Goal: Navigation & Orientation: Find specific page/section

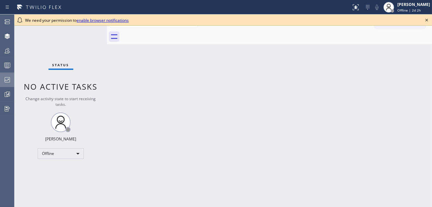
click at [7, 79] on icon at bounding box center [7, 80] width 8 height 8
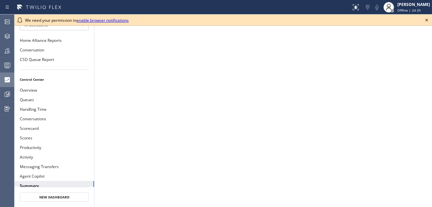
click at [427, 20] on icon at bounding box center [426, 20] width 3 height 3
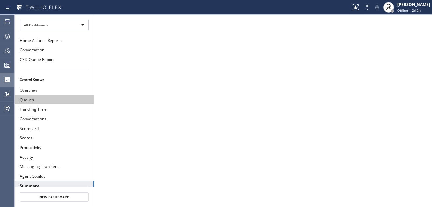
click at [50, 102] on button "Queues" at bounding box center [54, 100] width 79 height 10
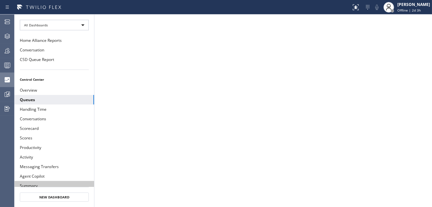
click at [64, 181] on button "Summary" at bounding box center [54, 186] width 79 height 10
